Goal: Task Accomplishment & Management: Use online tool/utility

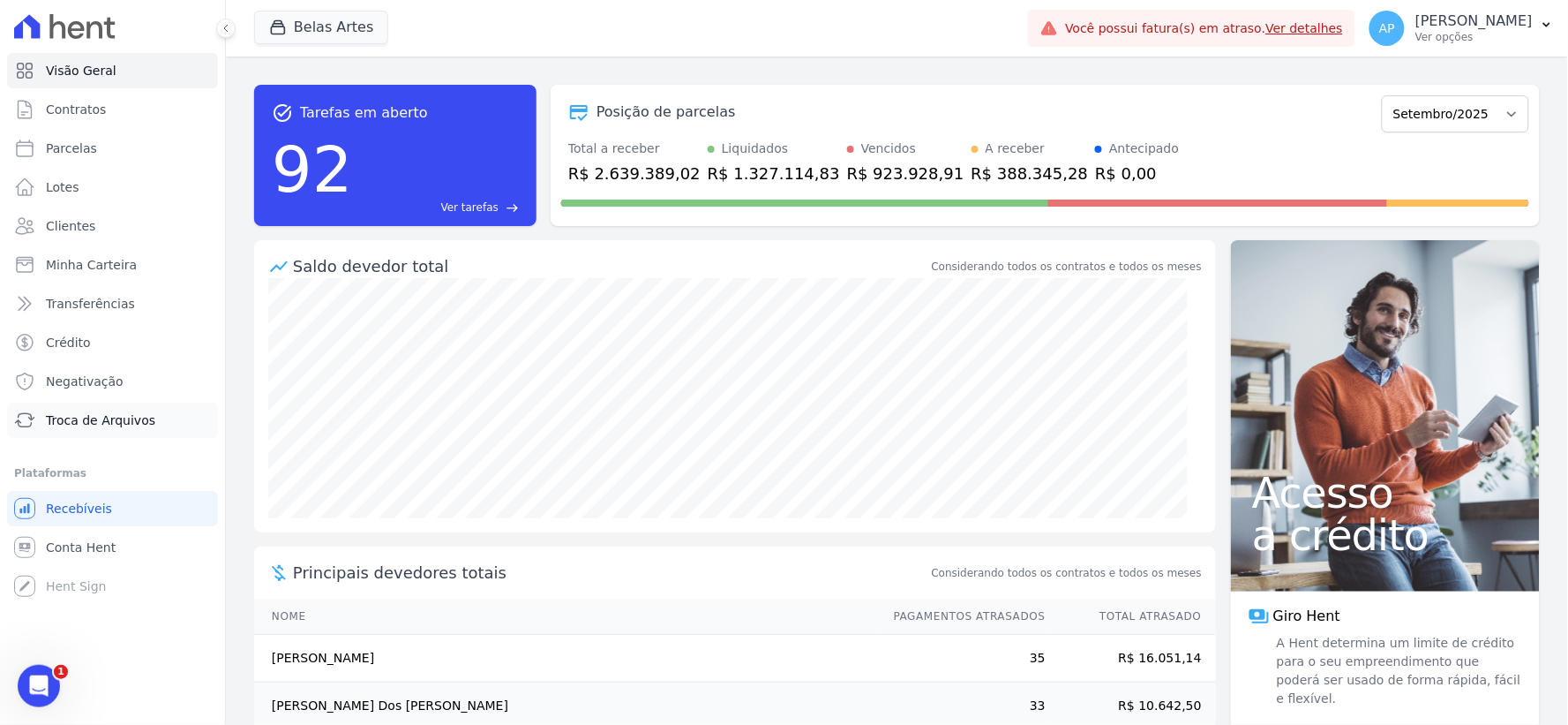
click at [85, 415] on span "Troca de Arquivos" at bounding box center [100, 420] width 110 height 18
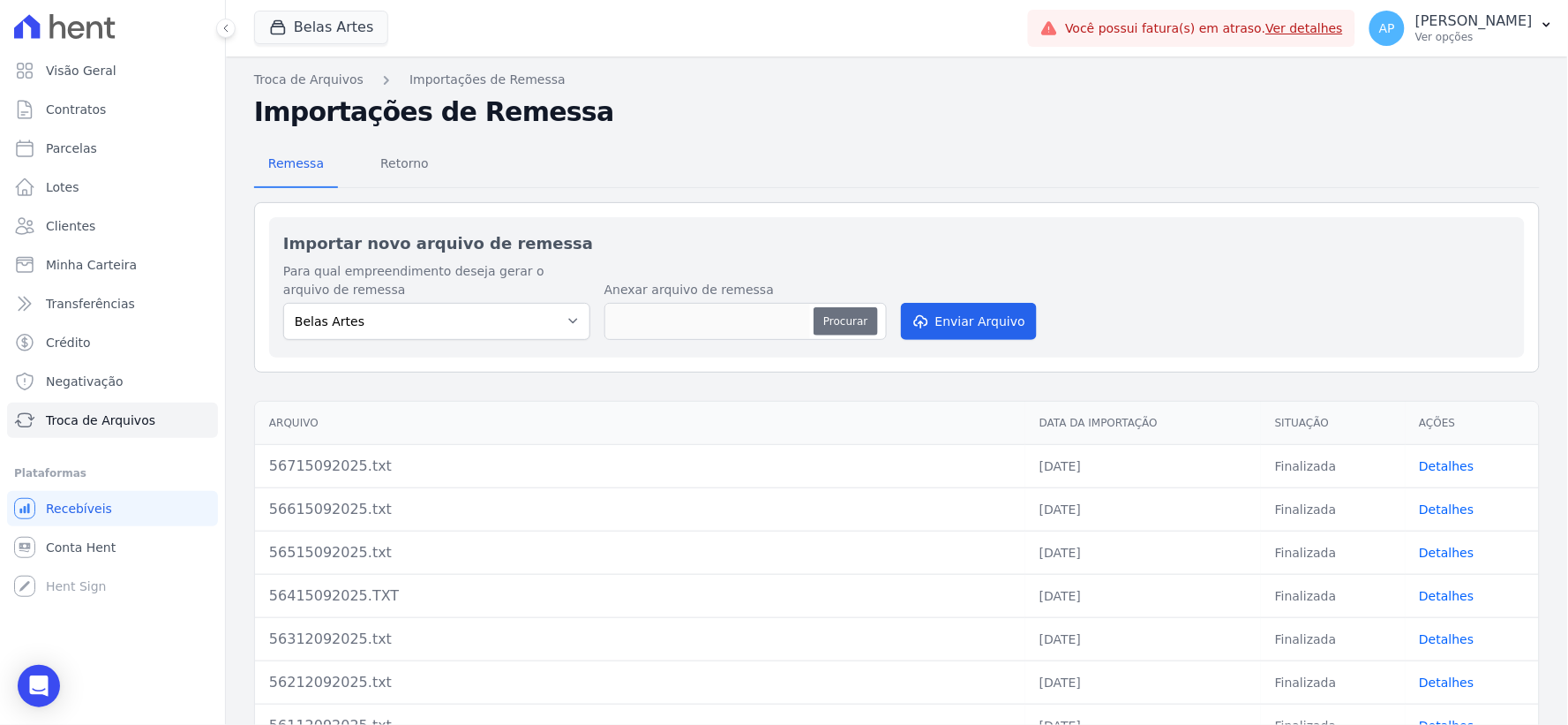
click at [849, 323] on button "Procurar" at bounding box center [845, 322] width 63 height 28
type input "56816092025.txt"
click at [983, 310] on button "Enviar Arquivo" at bounding box center [969, 322] width 136 height 37
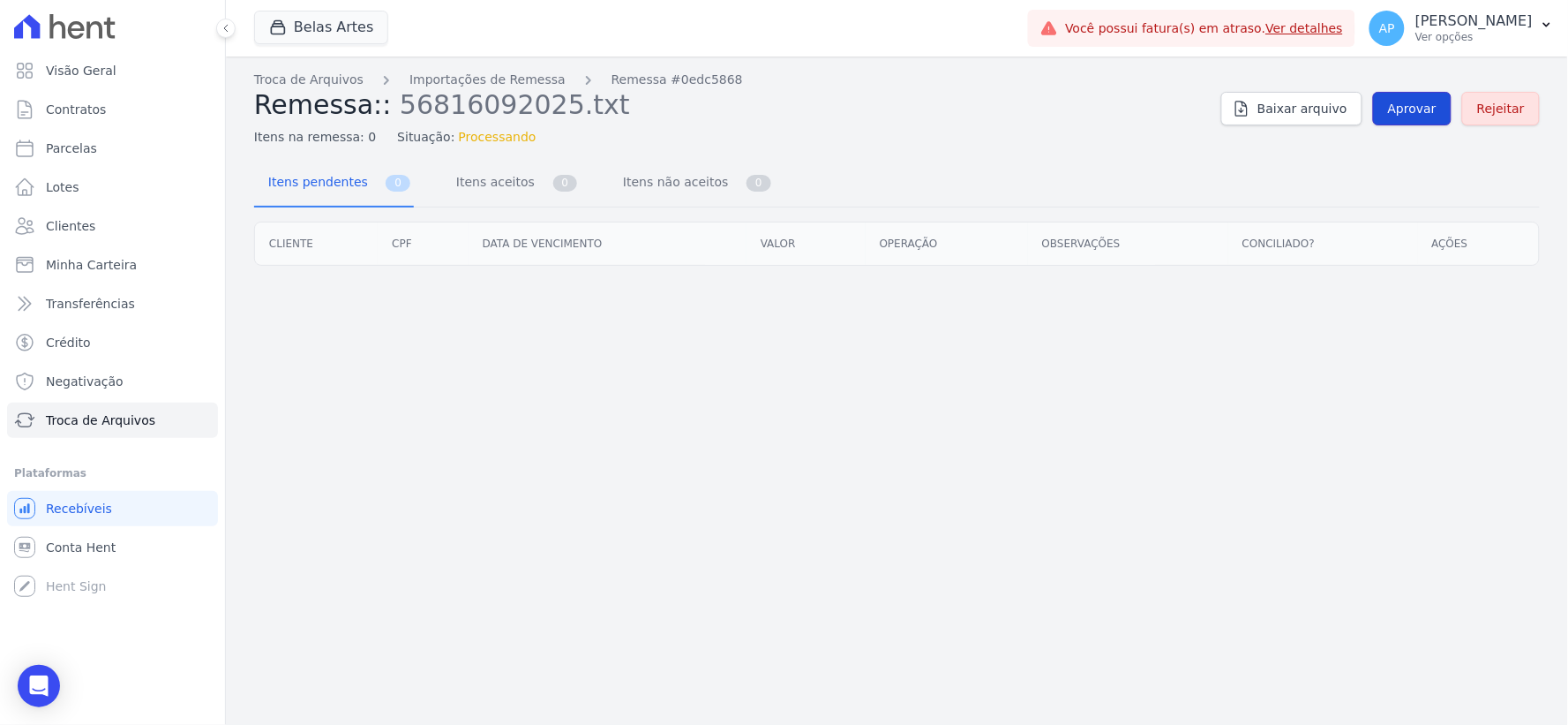
click at [1400, 114] on span "Aprovar" at bounding box center [1412, 108] width 48 height 18
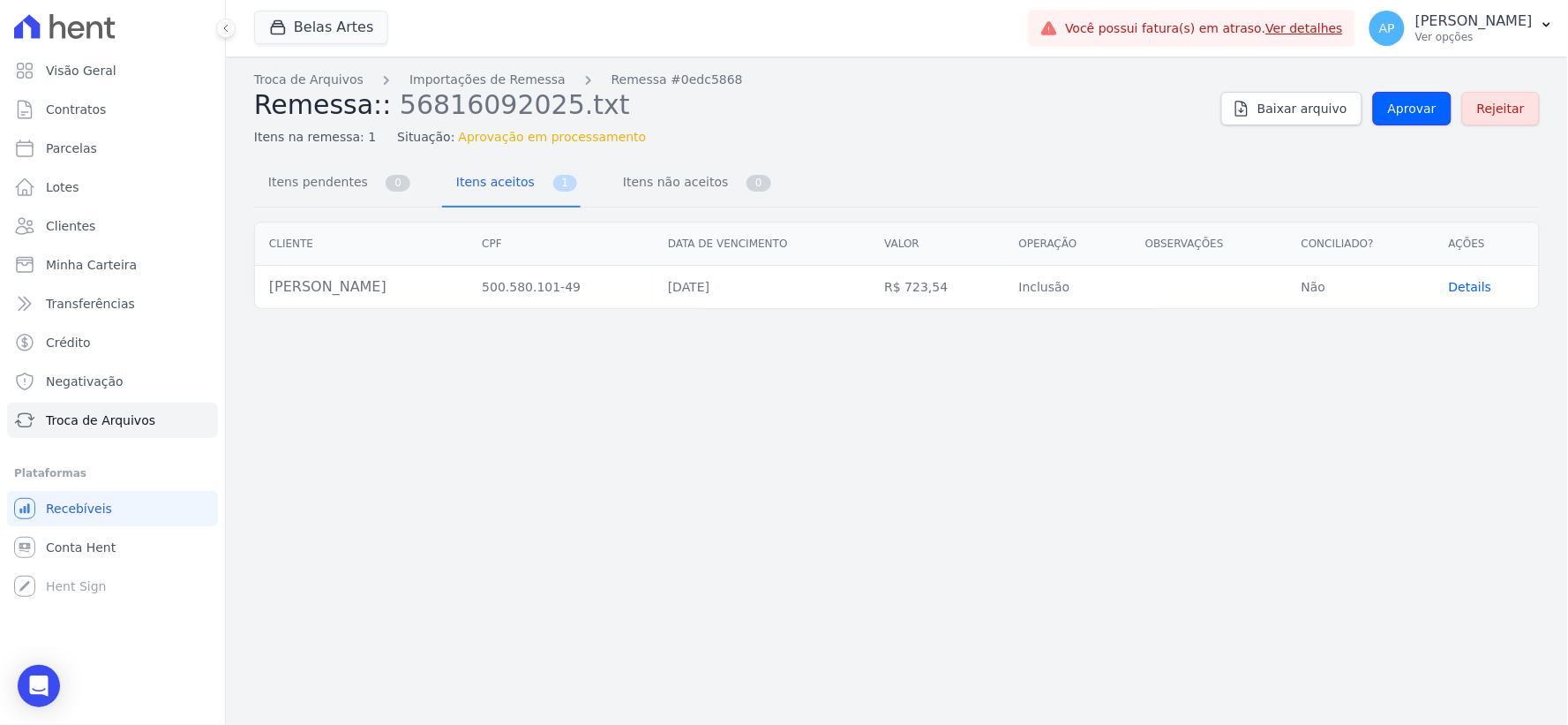
click at [1400, 114] on span "Aprovar" at bounding box center [1412, 108] width 48 height 18
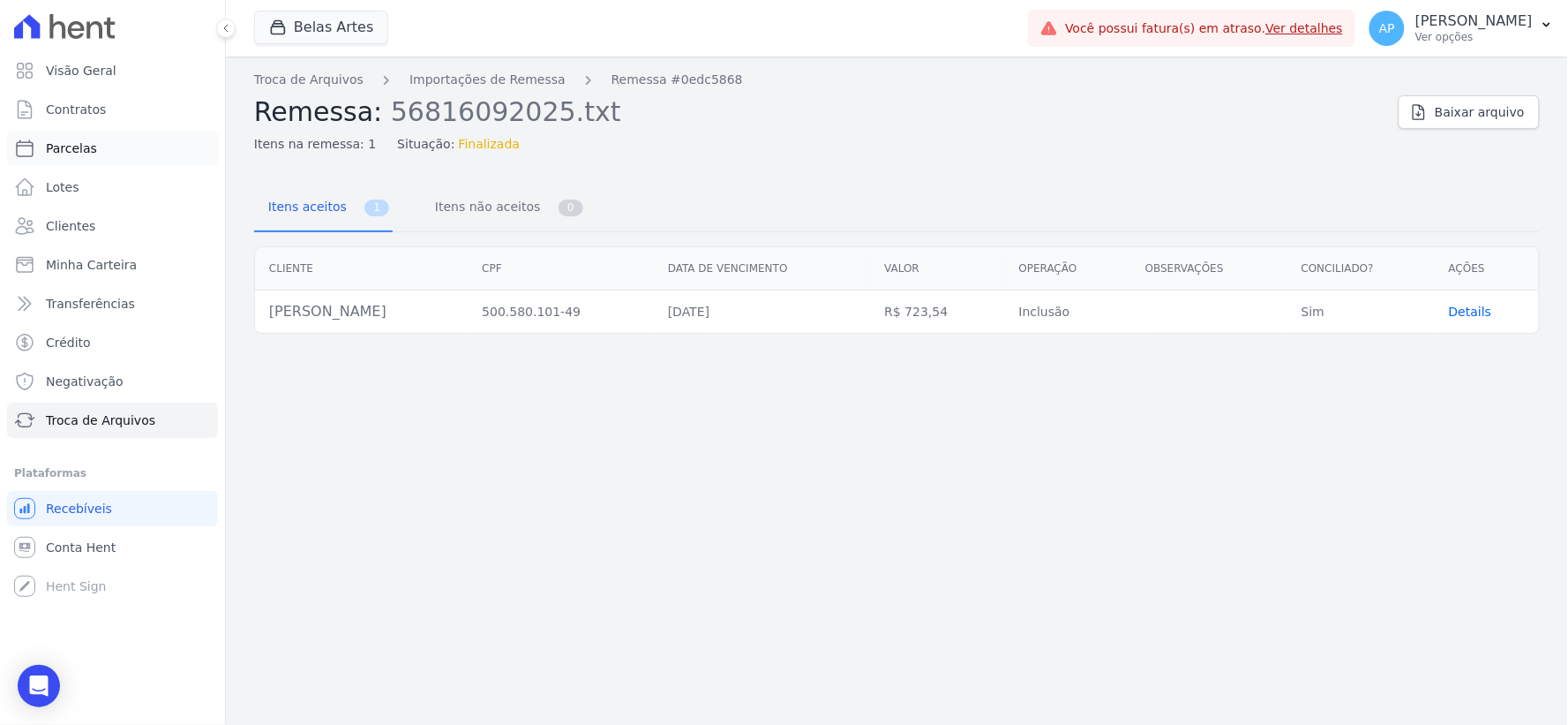
click at [78, 143] on span "Parcelas" at bounding box center [71, 148] width 51 height 18
select select
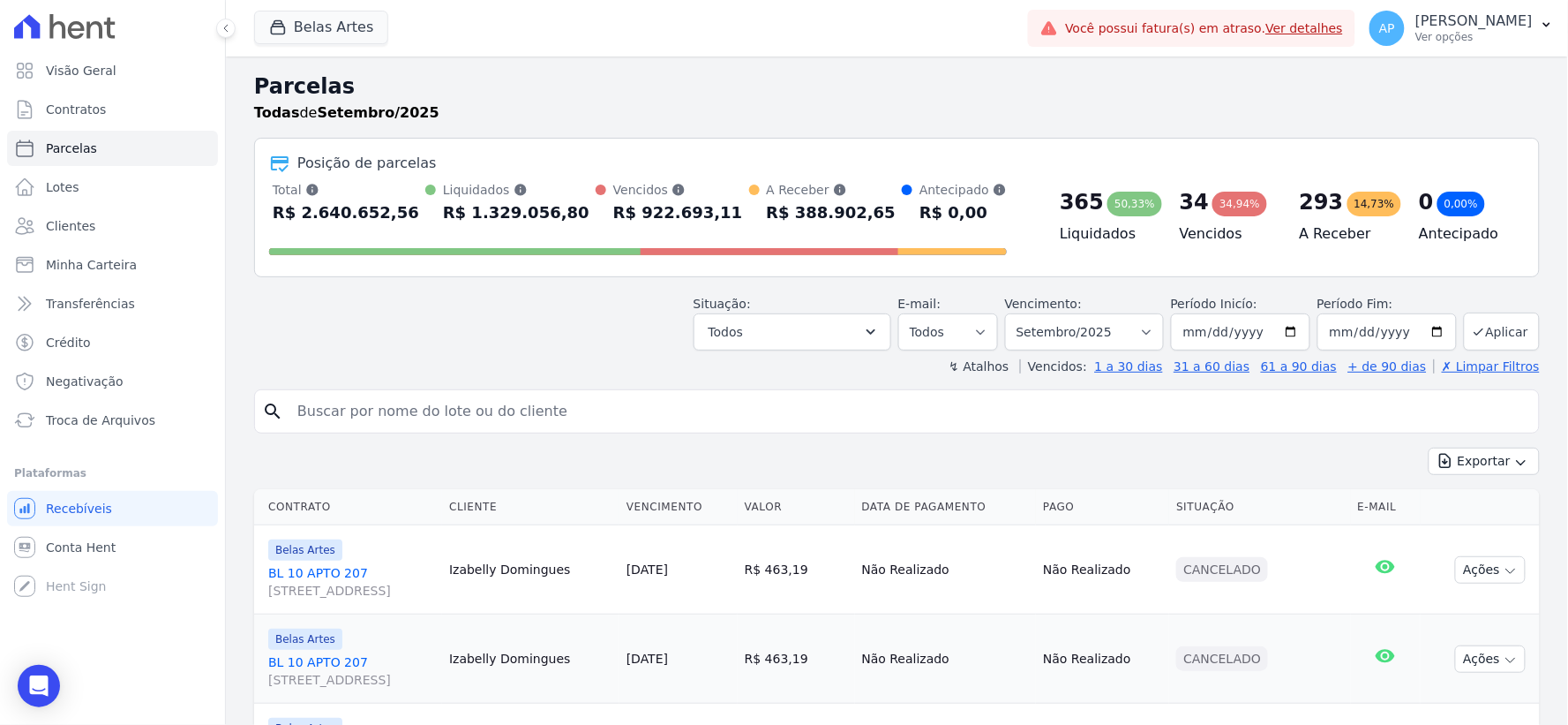
click at [551, 421] on input "search" at bounding box center [909, 412] width 1245 height 35
type input "arali"
select select
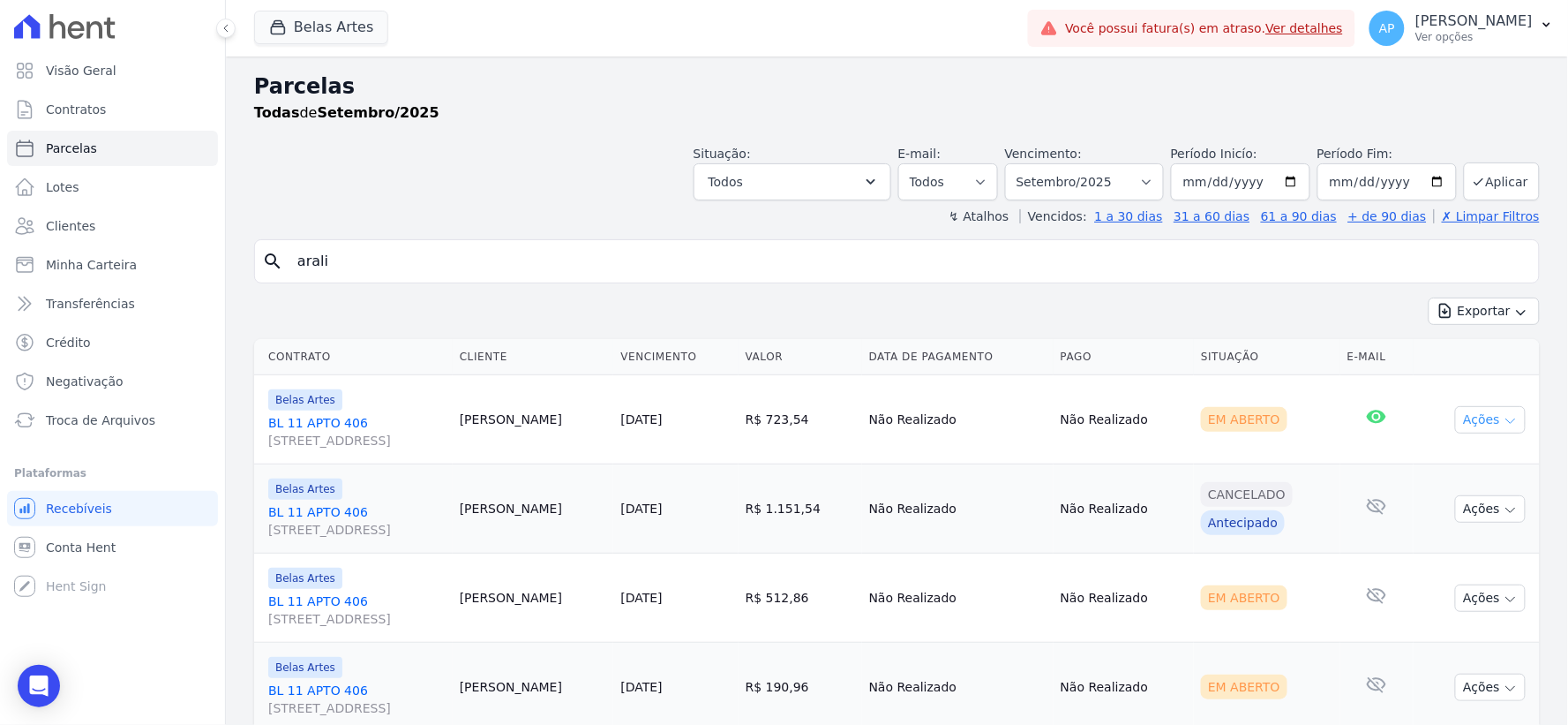
click at [1488, 419] on button "Ações" at bounding box center [1490, 419] width 71 height 27
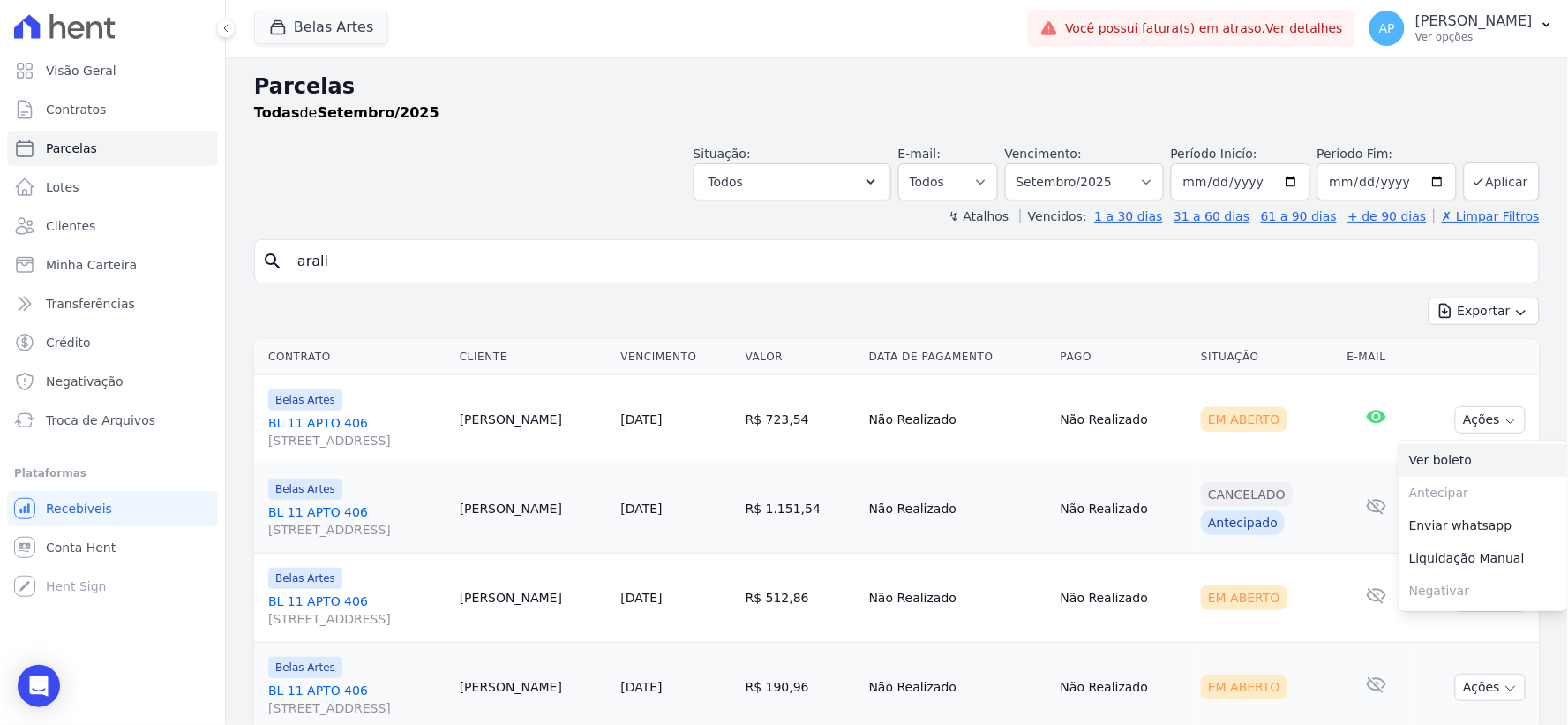
click at [1451, 455] on link "Ver boleto" at bounding box center [1483, 460] width 169 height 33
click at [109, 413] on span "Troca de Arquivos" at bounding box center [100, 420] width 110 height 18
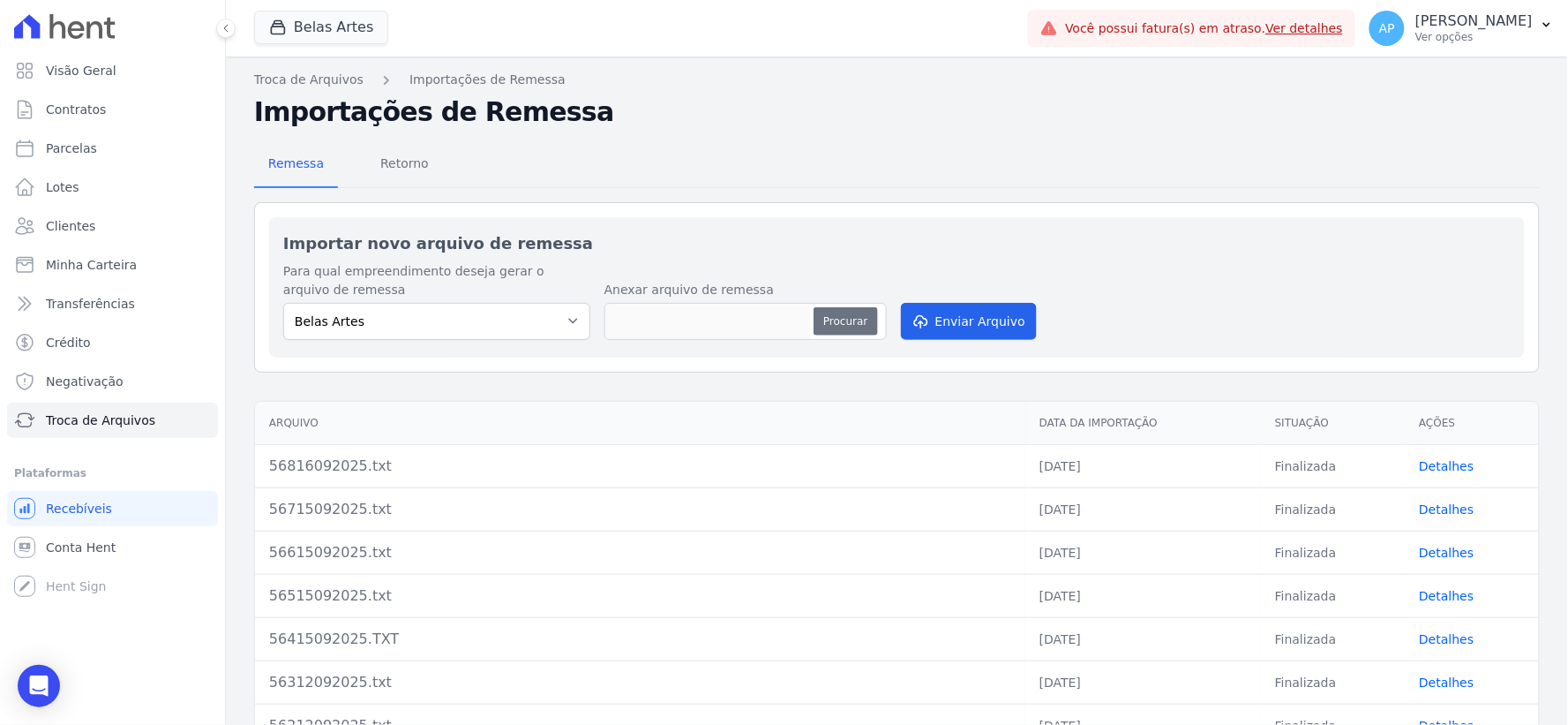
click at [856, 323] on button "Procurar" at bounding box center [845, 322] width 63 height 28
type input "56916092025.txt"
click at [922, 322] on icon "submit" at bounding box center [919, 321] width 18 height 14
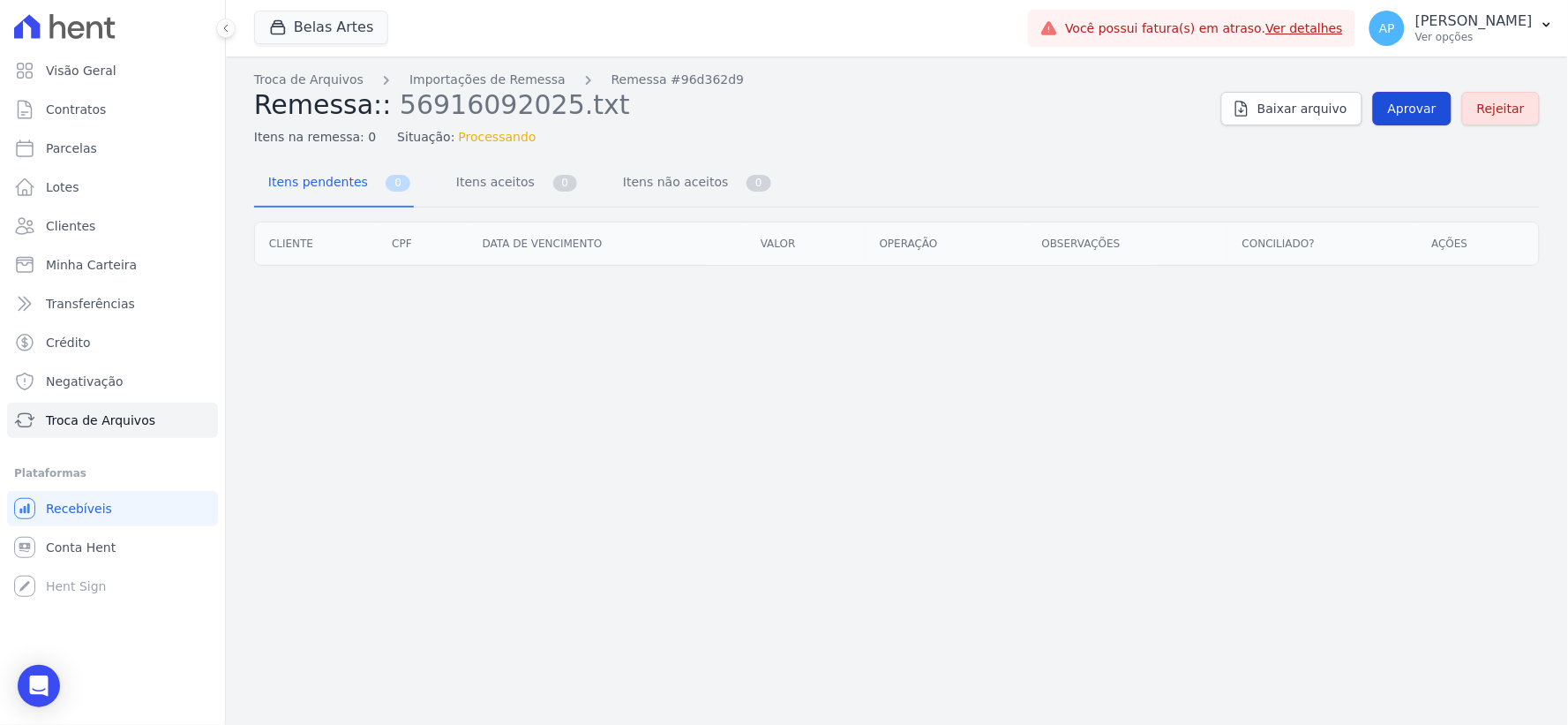
click at [1405, 112] on span "Aprovar" at bounding box center [1412, 108] width 48 height 18
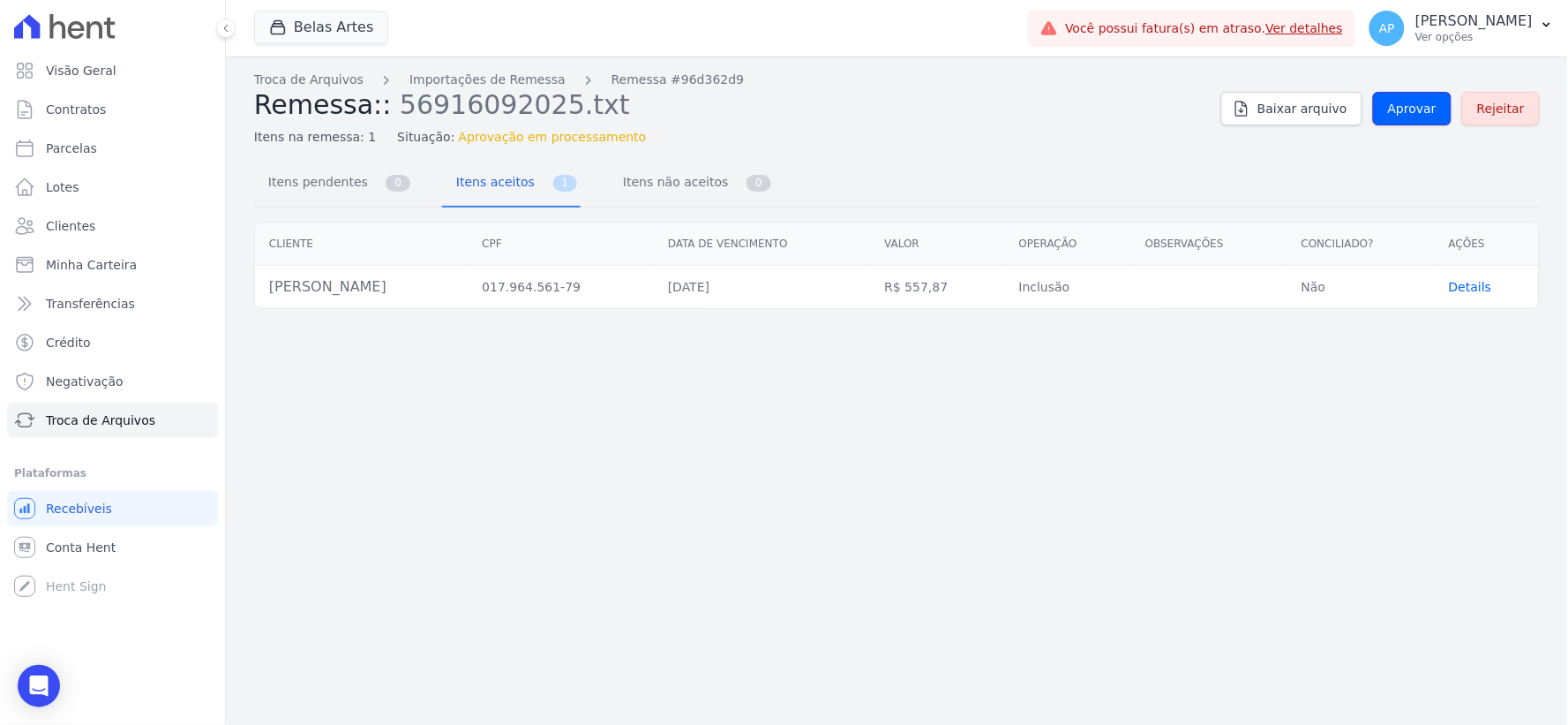
click at [1405, 112] on span "Aprovar" at bounding box center [1412, 108] width 48 height 18
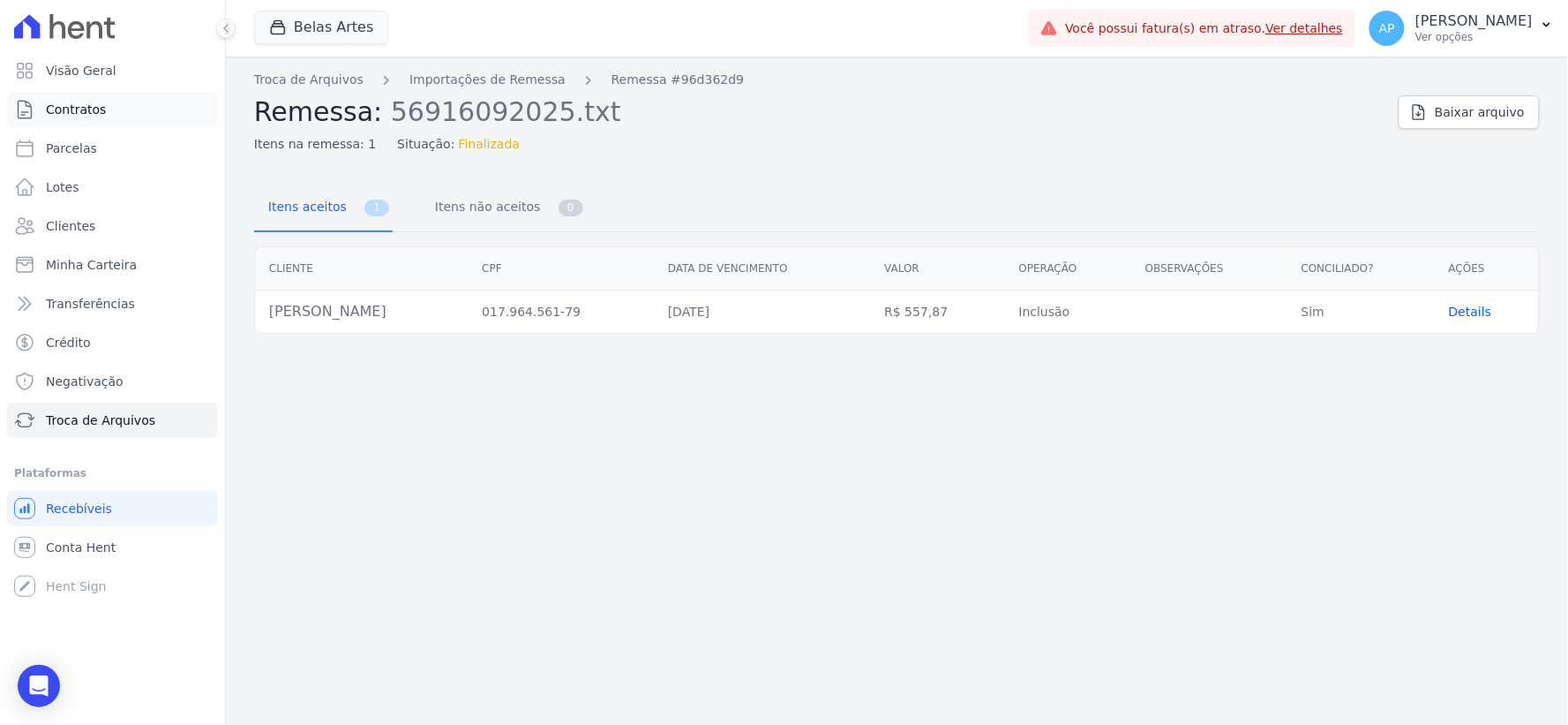
click at [80, 106] on span "Contratos" at bounding box center [75, 109] width 60 height 18
click at [85, 146] on span "Parcelas" at bounding box center [71, 148] width 51 height 18
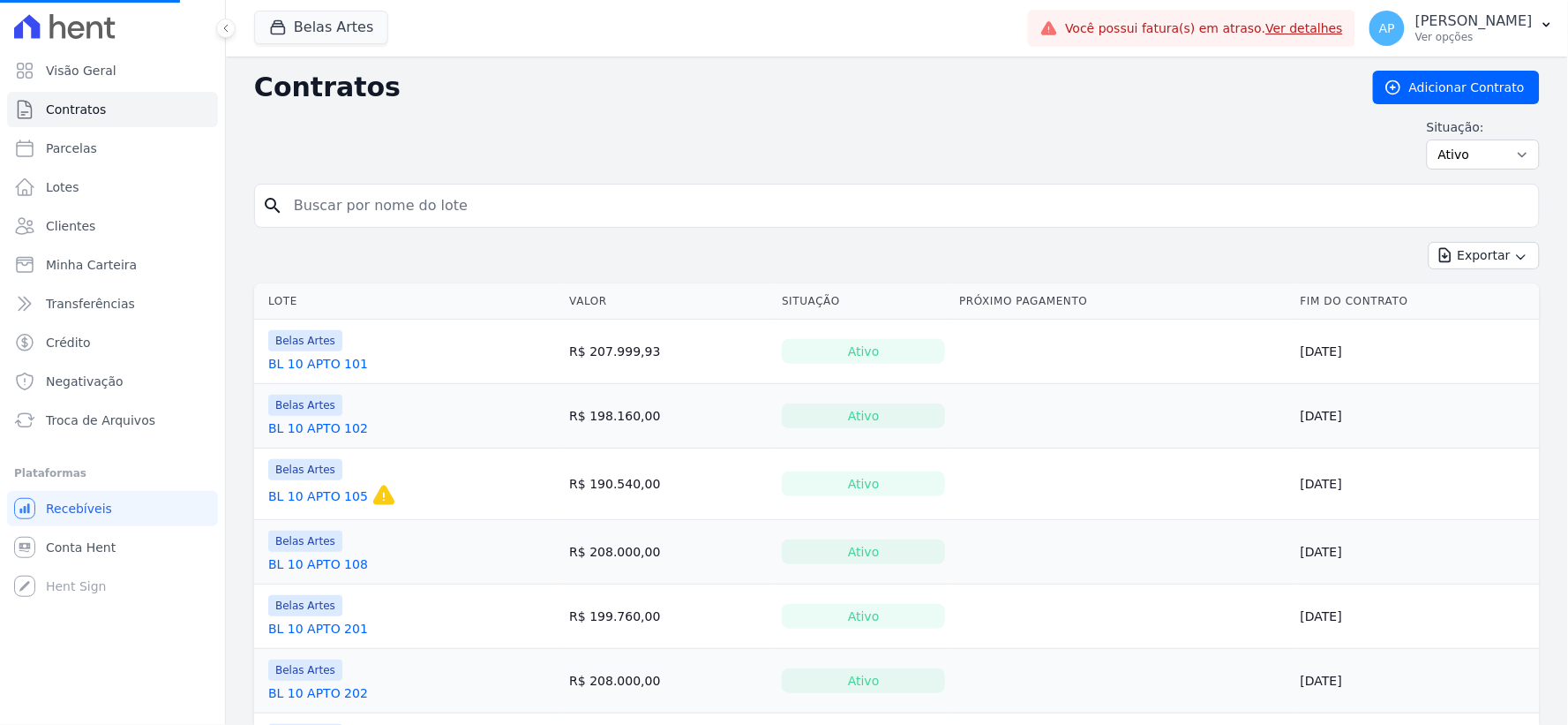
click at [443, 217] on input "search" at bounding box center [908, 205] width 1248 height 35
select select
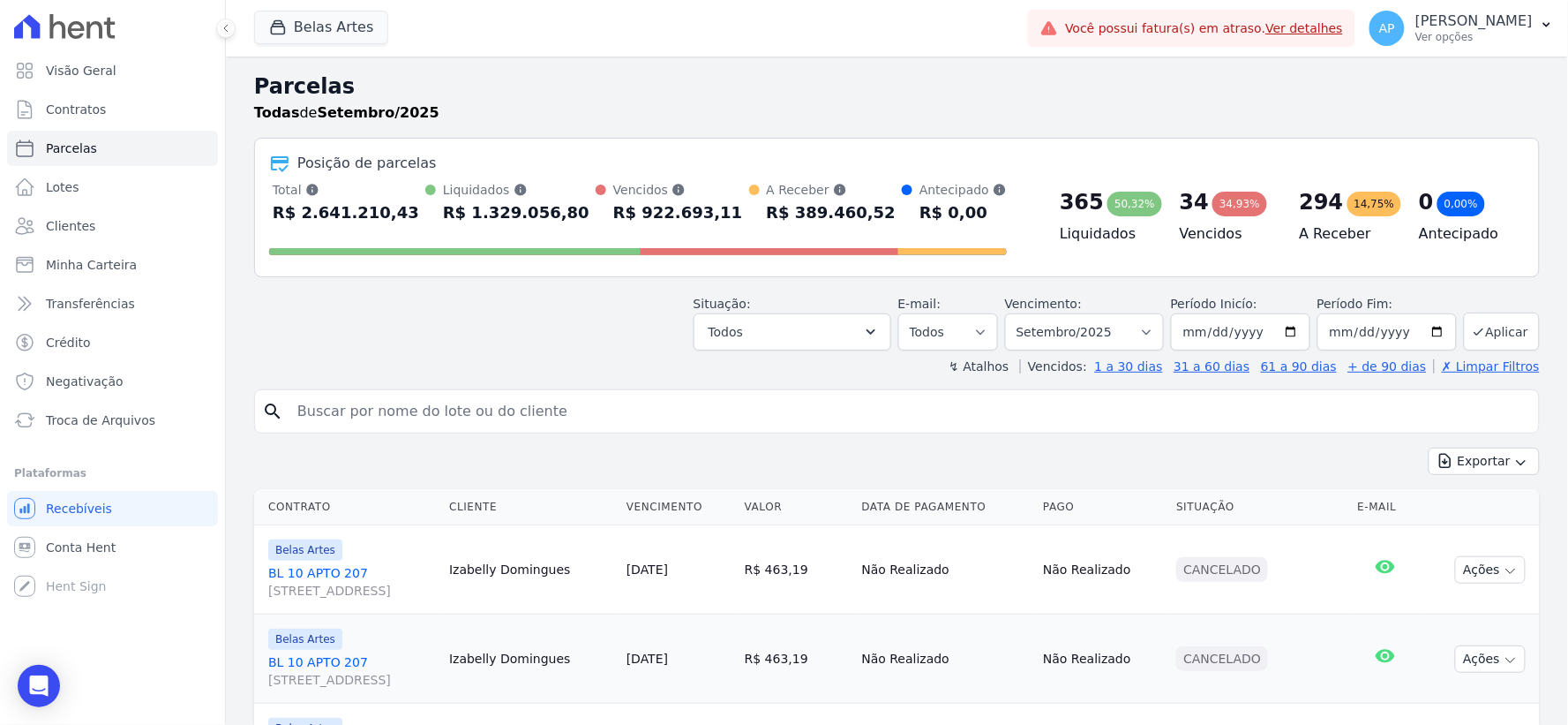
click at [384, 411] on input "search" at bounding box center [909, 412] width 1245 height 35
type input "léa"
select select
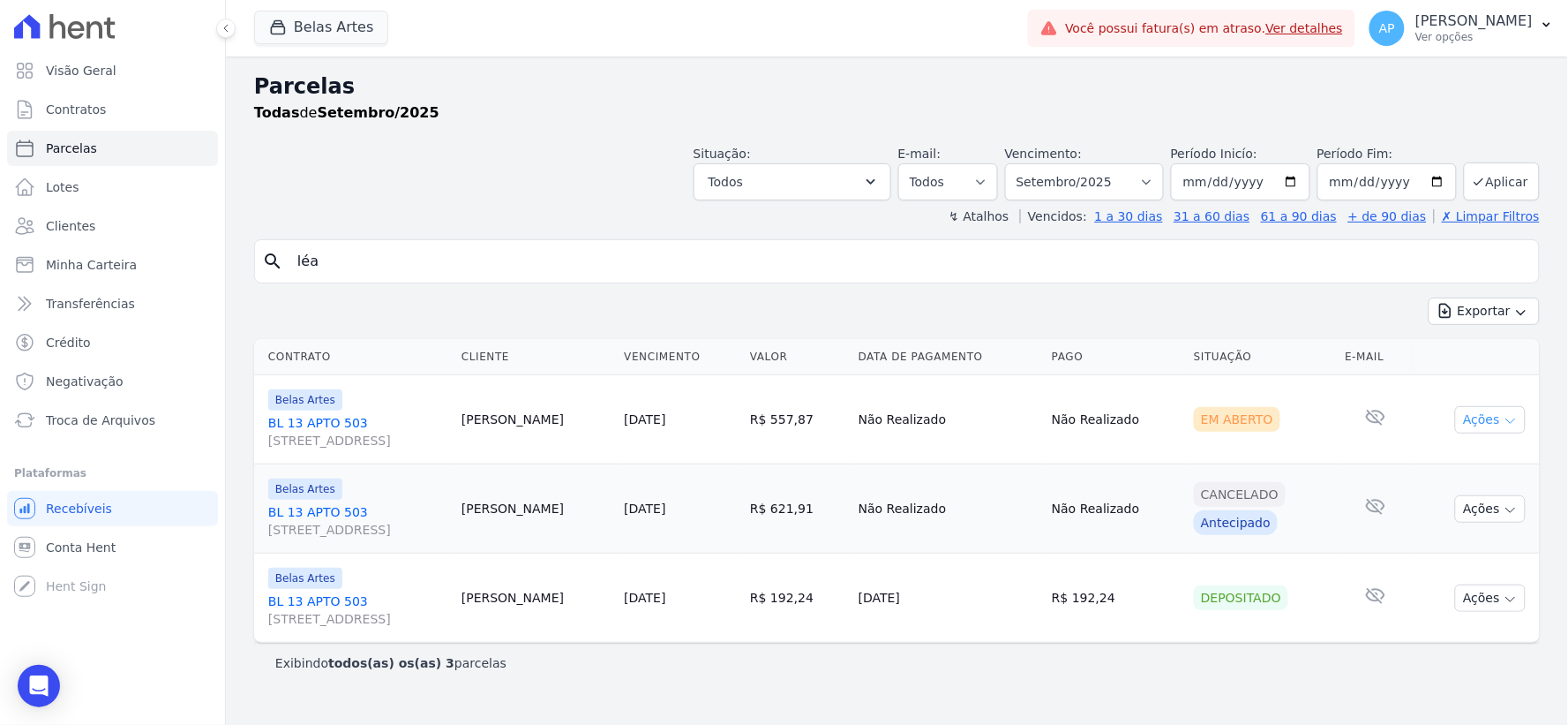
click at [1466, 413] on button "Ações" at bounding box center [1490, 419] width 71 height 27
click at [1435, 462] on link "Ver boleto" at bounding box center [1483, 460] width 169 height 33
